Goal: Task Accomplishment & Management: Manage account settings

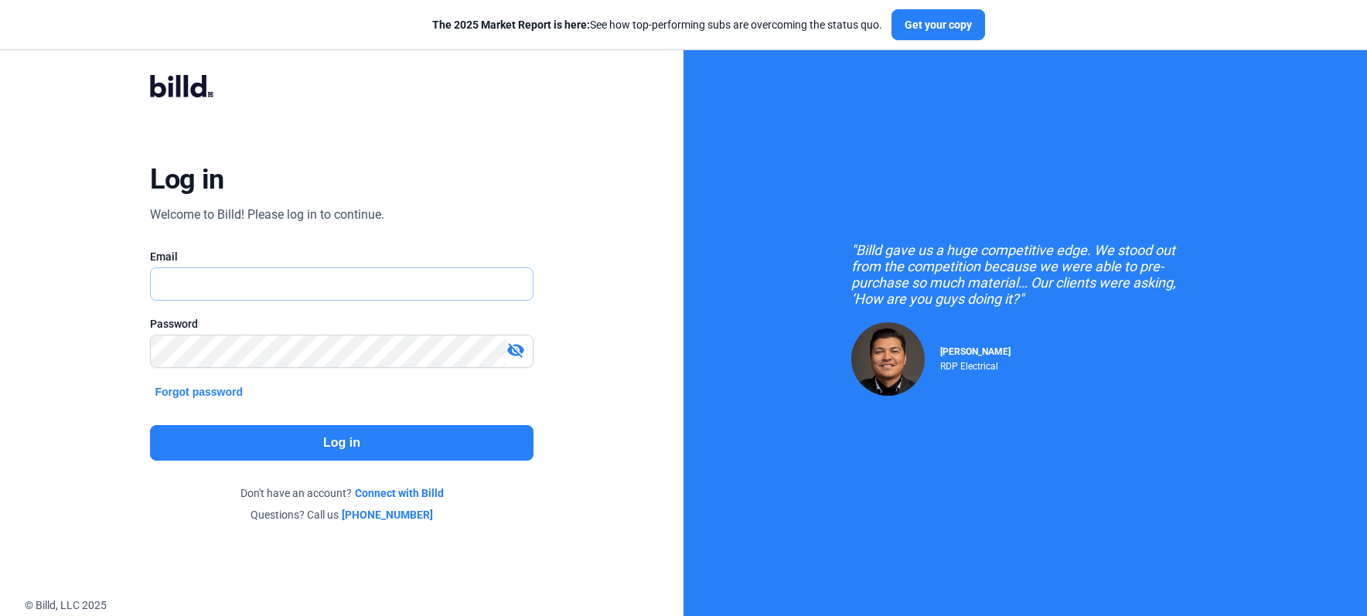
type input "[PERSON_NAME][EMAIL_ADDRESS][DOMAIN_NAME]"
click at [401, 433] on button "Log in" at bounding box center [341, 443] width 383 height 36
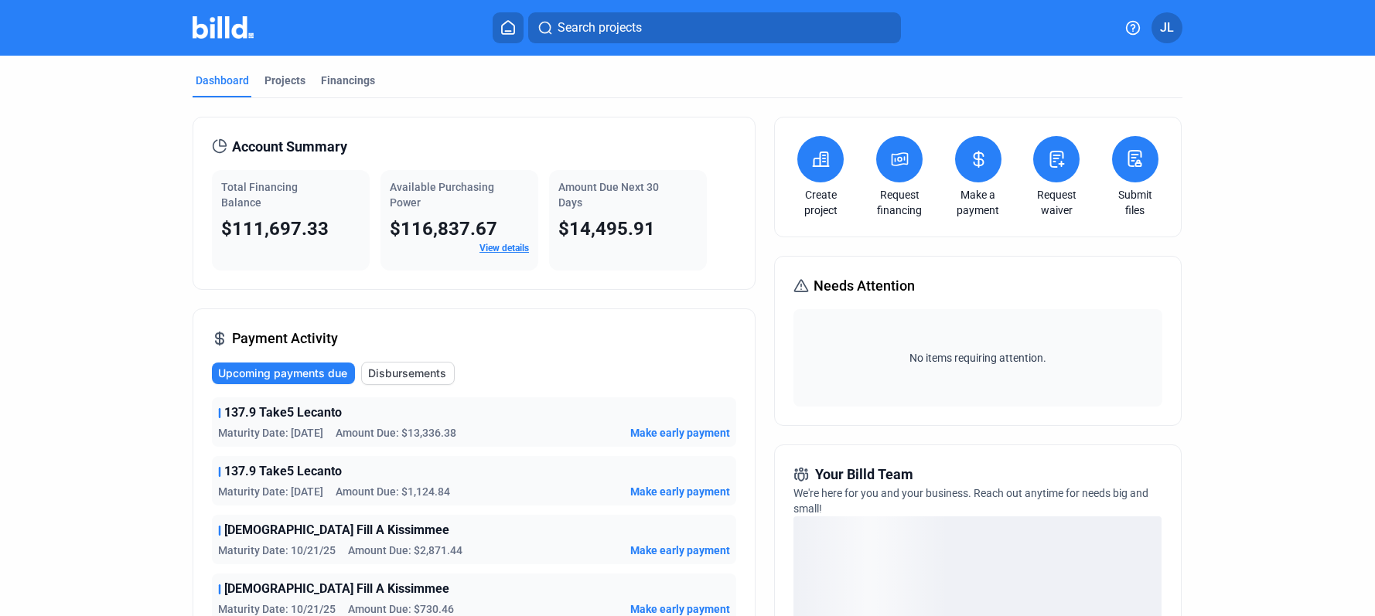
click at [971, 164] on icon at bounding box center [978, 159] width 19 height 19
